Goal: Task Accomplishment & Management: Complete application form

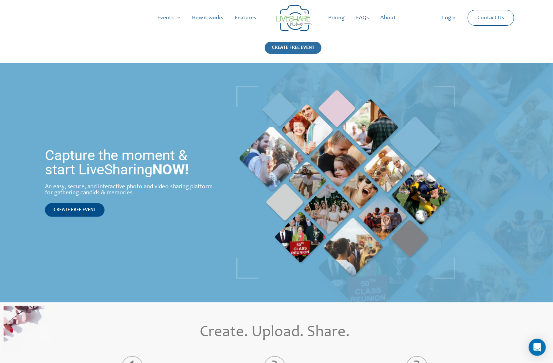
click at [303, 45] on div "CREATE FREE EVENT" at bounding box center [292, 48] width 57 height 12
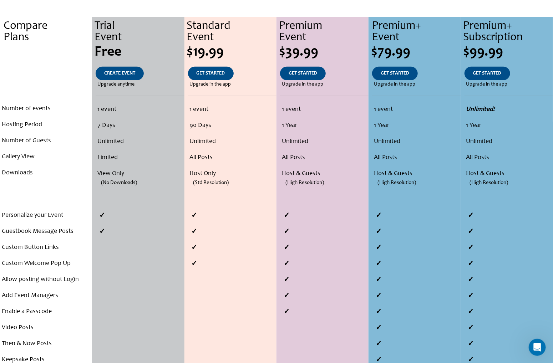
scroll to position [75, 0]
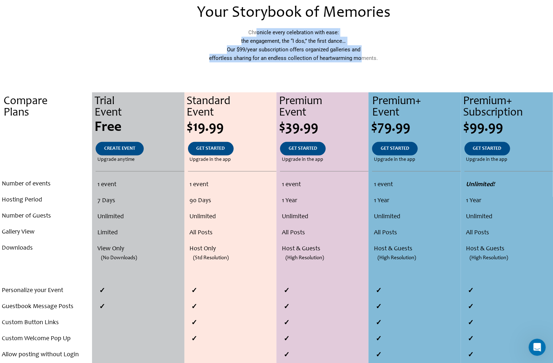
drag, startPoint x: 264, startPoint y: 36, endPoint x: 363, endPoint y: 70, distance: 104.4
click at [363, 70] on div "Chronicle every celebration with ease: the engagement, the “I dos,” the first d…" at bounding box center [293, 49] width 309 height 43
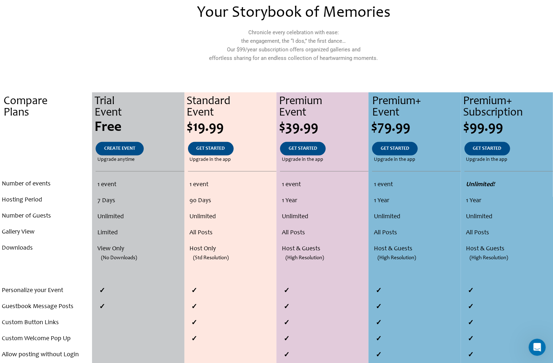
click at [382, 62] on p "Chronicle every celebration with ease: the engagement, the “I dos,” the first d…" at bounding box center [293, 45] width 309 height 34
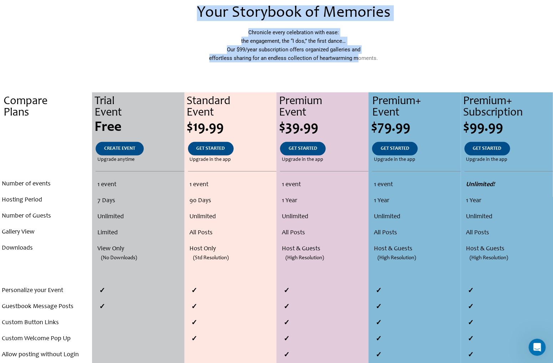
drag, startPoint x: 239, startPoint y: 61, endPoint x: 110, endPoint y: 67, distance: 129.2
click at [110, 67] on div "Your Storybook of Memories Chronicle every celebration with ease: the engagemen…" at bounding box center [276, 38] width 406 height 73
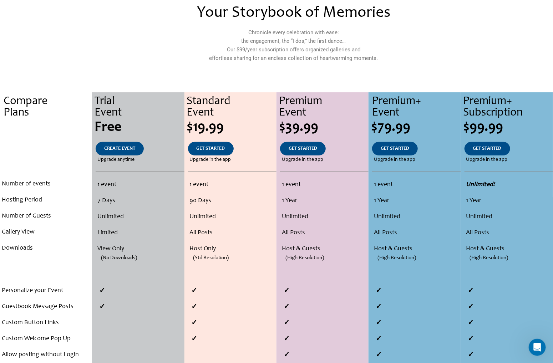
click at [110, 67] on div at bounding box center [104, 38] width 62 height 73
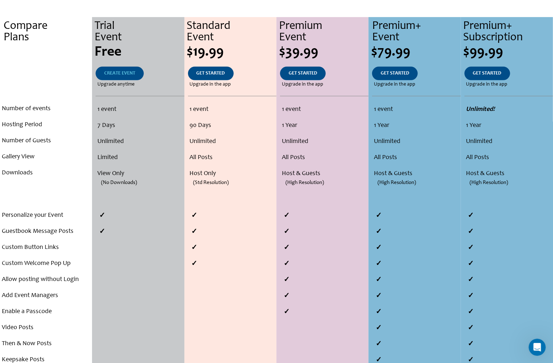
click at [114, 71] on span "CREATE EVENT" at bounding box center [119, 73] width 31 height 5
